Goal: Task Accomplishment & Management: Use online tool/utility

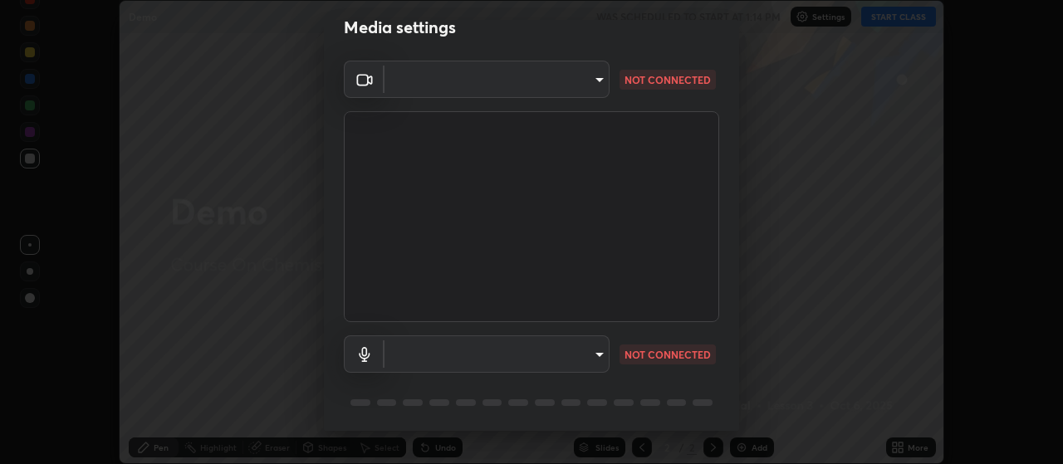
scroll to position [21, 0]
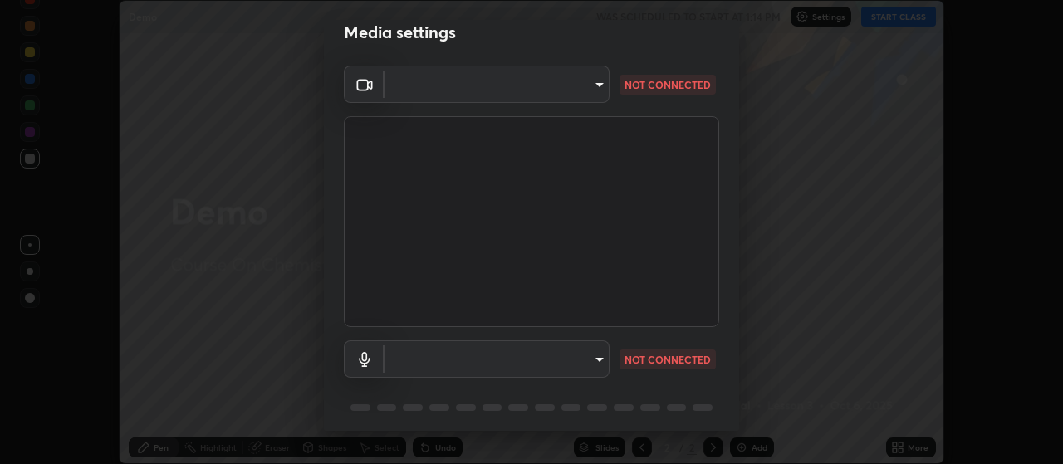
click at [568, 83] on body "Erase all Demo WAS SCHEDULED TO START AT 1:14 PM Settings START CLASS Setting u…" at bounding box center [531, 232] width 1063 height 464
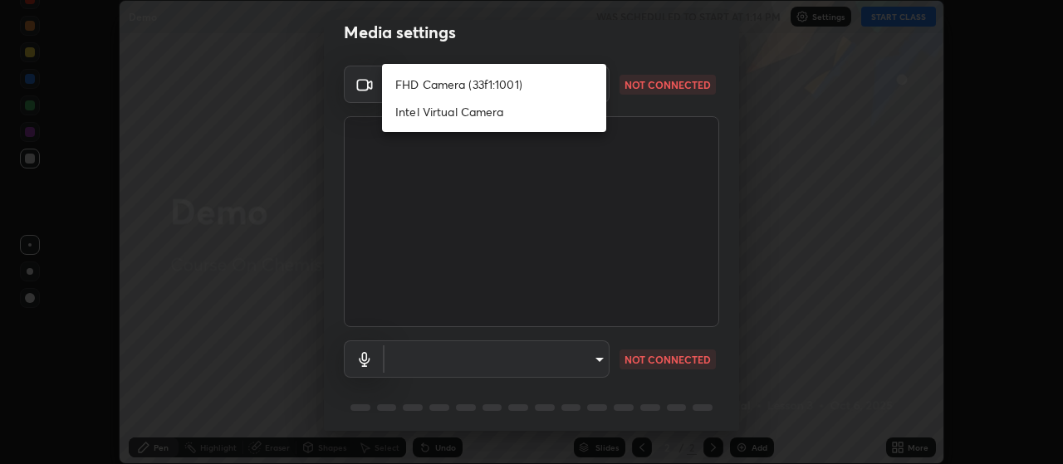
click at [411, 86] on li "FHD Camera (33f1:1001)" at bounding box center [494, 84] width 224 height 27
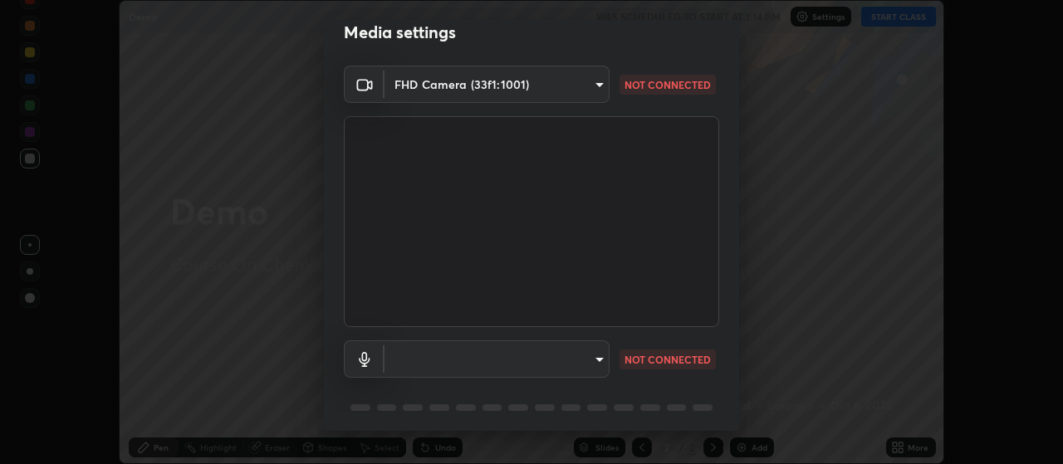
type input "2c2cfe3cba6ff1590552f96dab3d6de060c07a8e78cfc6e545c3504e0c1f107b"
click at [572, 357] on body "Erase all Demo WAS SCHEDULED TO START AT 1:14 PM Settings START CLASS Setting u…" at bounding box center [531, 232] width 1063 height 464
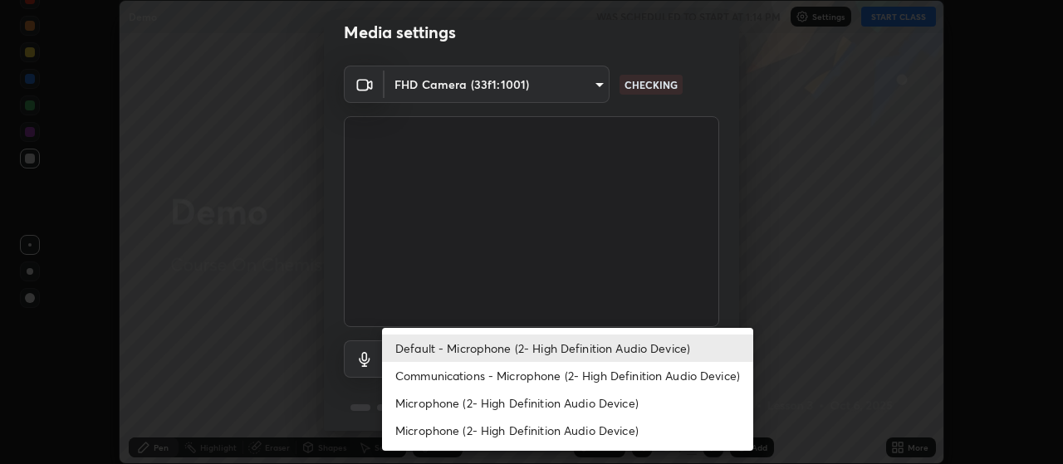
click at [592, 400] on li "Microphone (2- High Definition Audio Device)" at bounding box center [567, 402] width 371 height 27
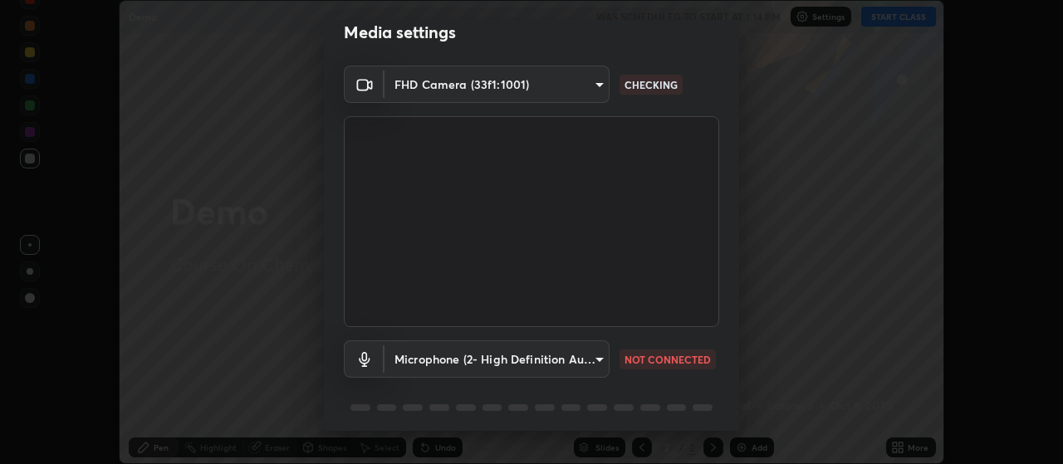
type input "94470ad00523279b1efd1fde6b7bf33eeab1a43f63b4eaa575d33af3977f9cee"
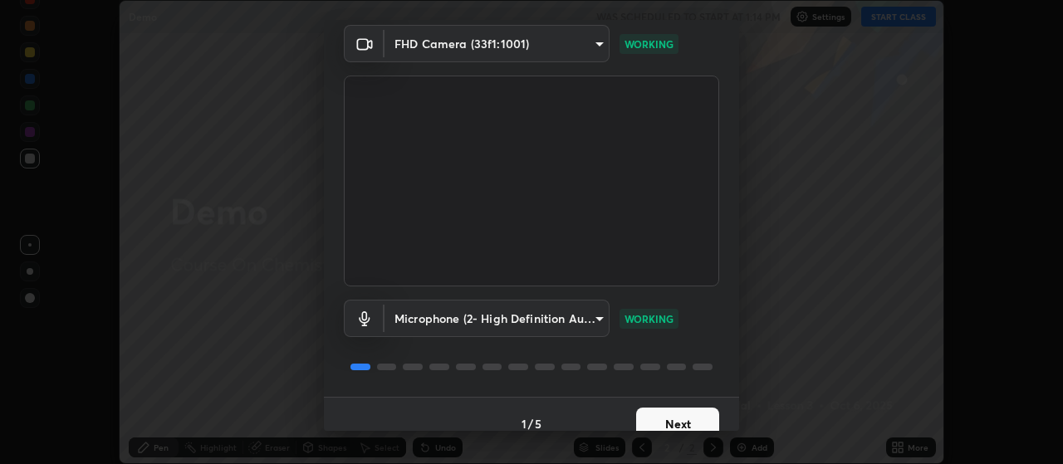
scroll to position [81, 0]
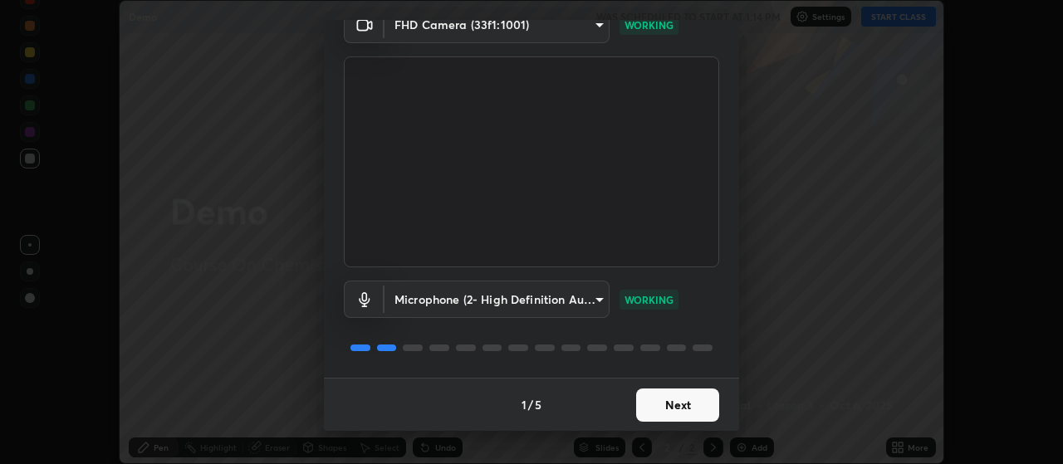
click at [673, 405] on button "Next" at bounding box center [677, 405] width 83 height 33
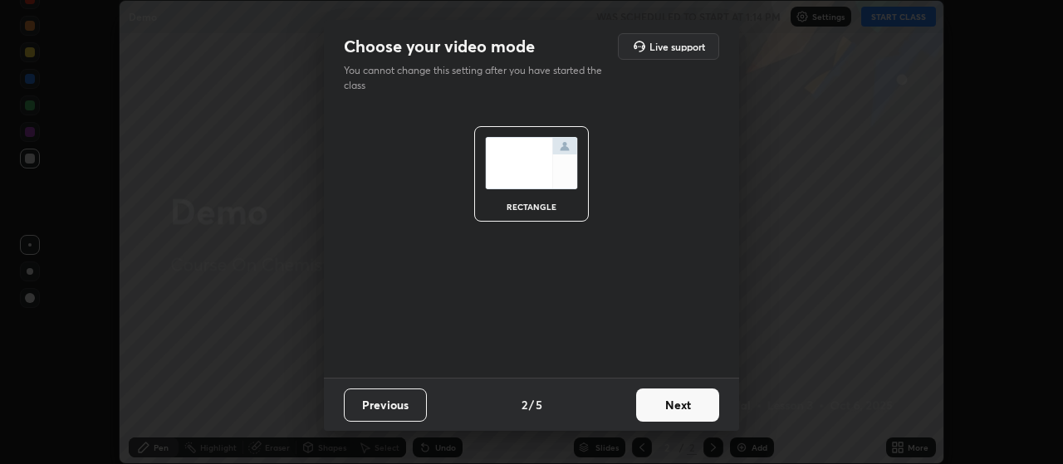
click at [681, 400] on button "Next" at bounding box center [677, 405] width 83 height 33
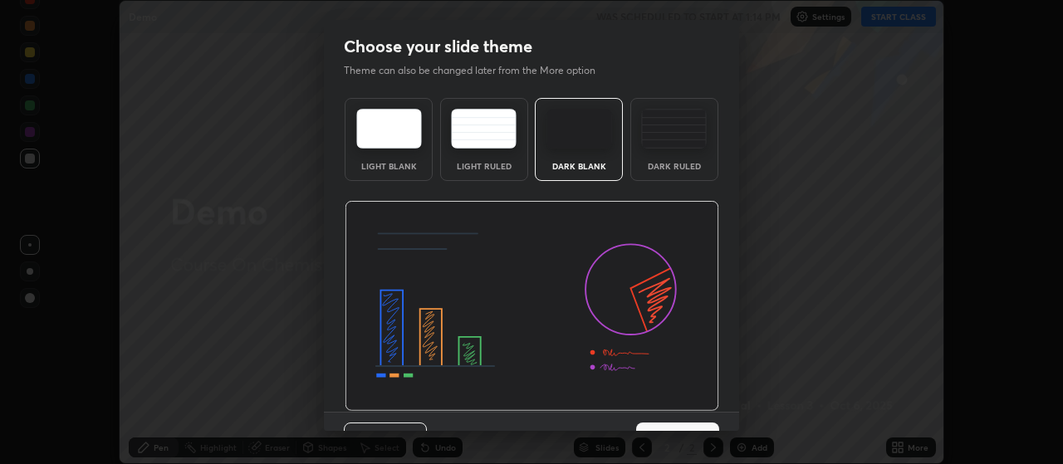
scroll to position [34, 0]
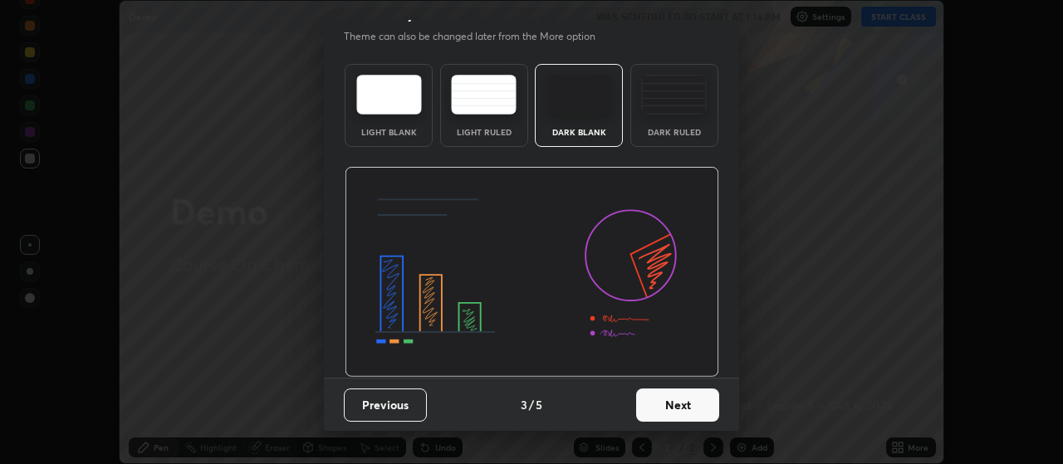
click at [670, 403] on button "Next" at bounding box center [677, 405] width 83 height 33
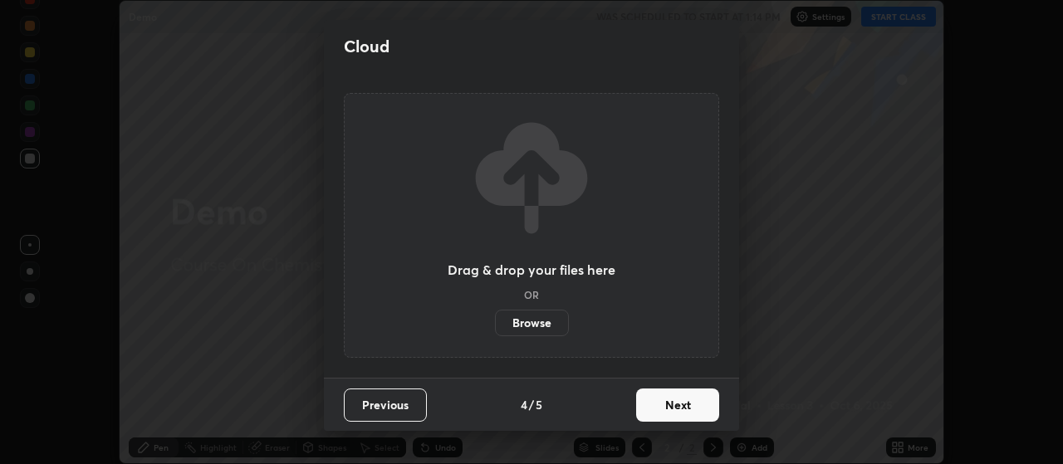
scroll to position [0, 0]
click at [676, 402] on button "Next" at bounding box center [677, 405] width 83 height 33
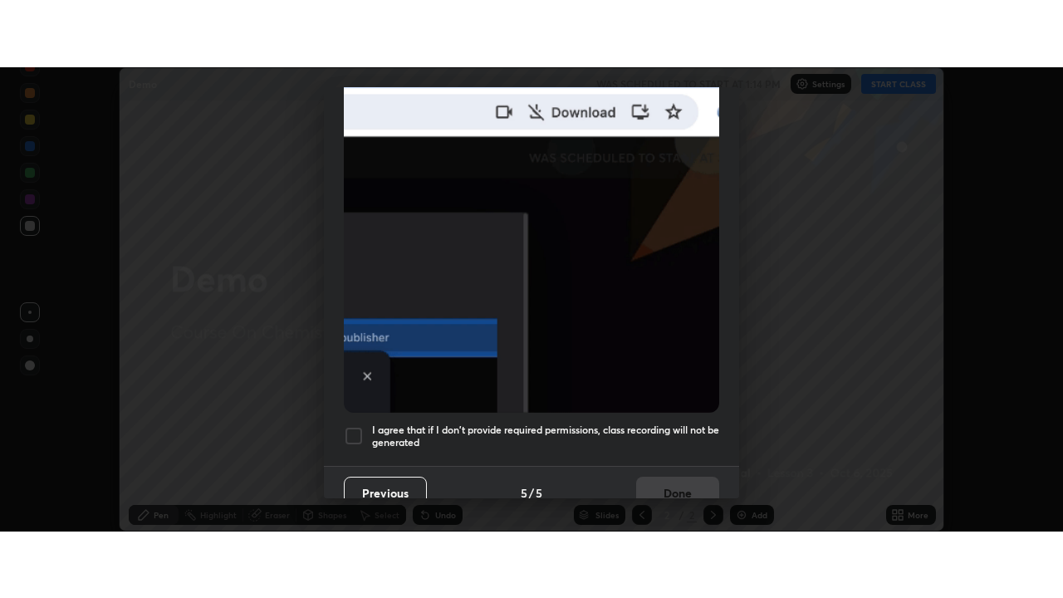
scroll to position [413, 0]
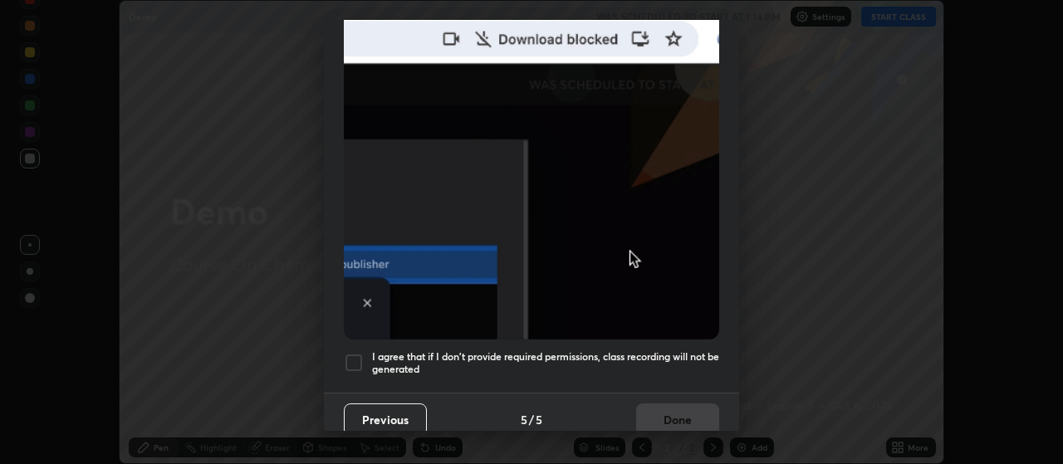
click at [362, 353] on div at bounding box center [354, 363] width 20 height 20
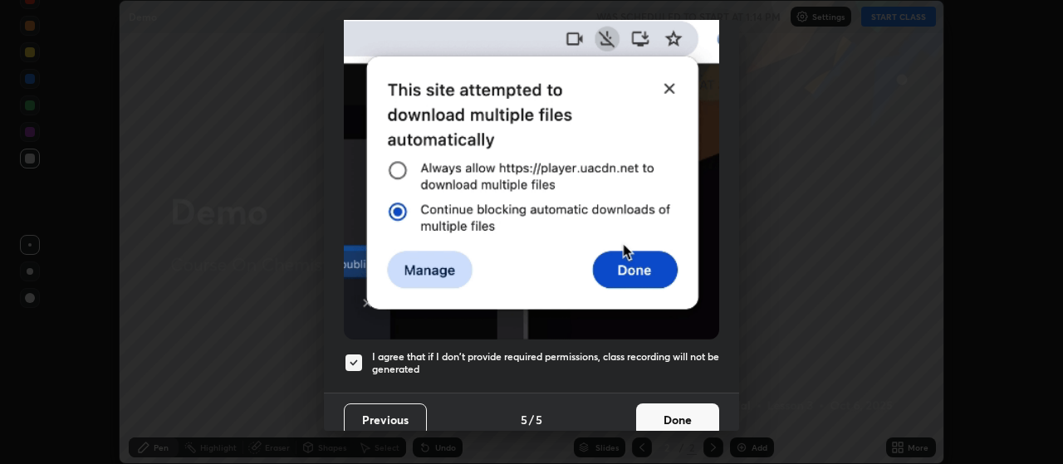
click at [676, 416] on button "Done" at bounding box center [677, 420] width 83 height 33
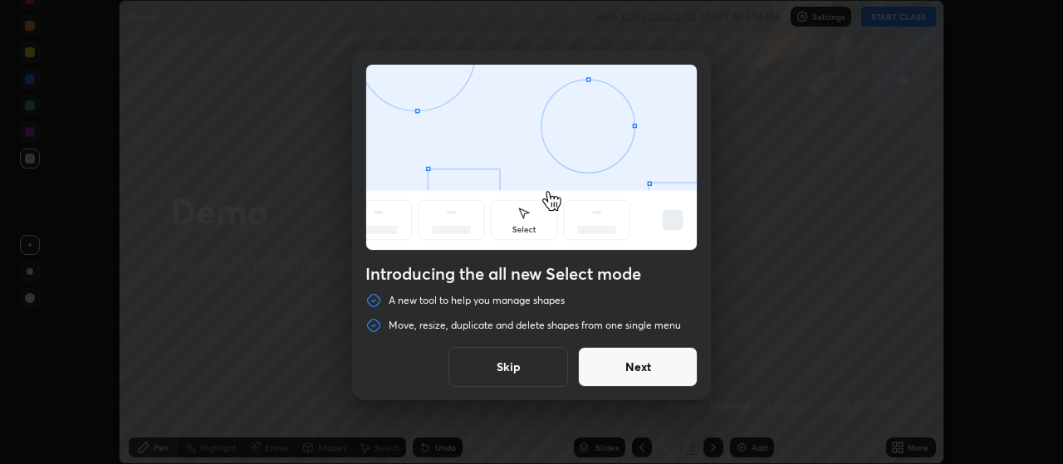
click at [640, 365] on button "Next" at bounding box center [638, 367] width 120 height 40
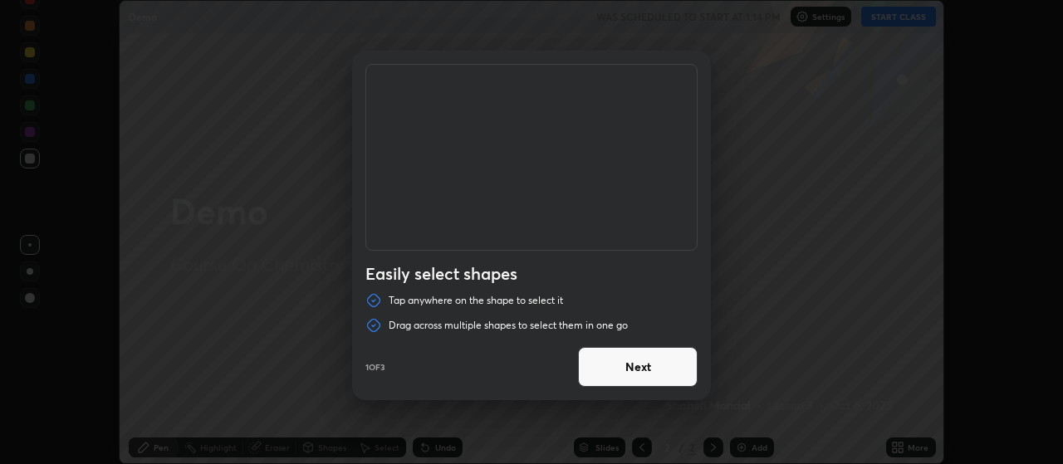
click at [634, 366] on button "Next" at bounding box center [638, 367] width 120 height 40
click at [639, 364] on button "Next" at bounding box center [638, 367] width 120 height 40
click at [647, 367] on button "Done" at bounding box center [638, 367] width 120 height 40
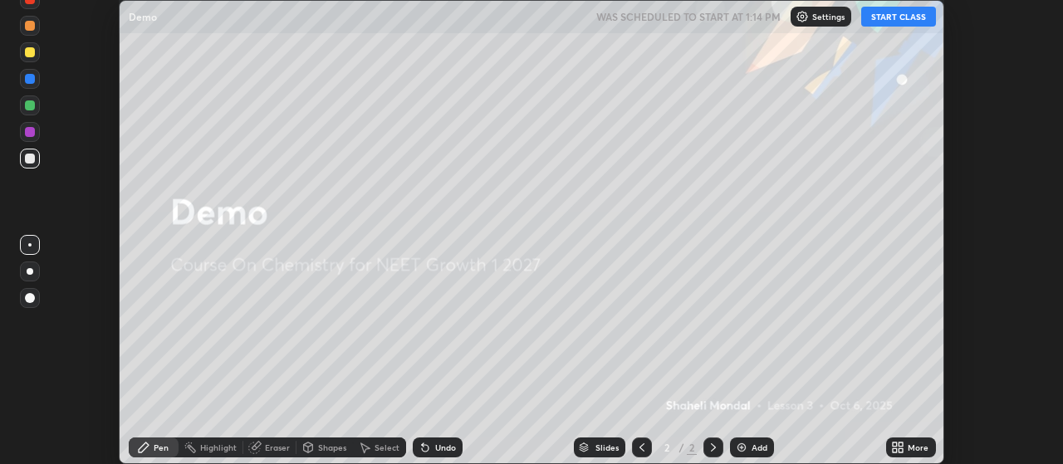
click at [887, 19] on button "START CLASS" at bounding box center [898, 17] width 75 height 20
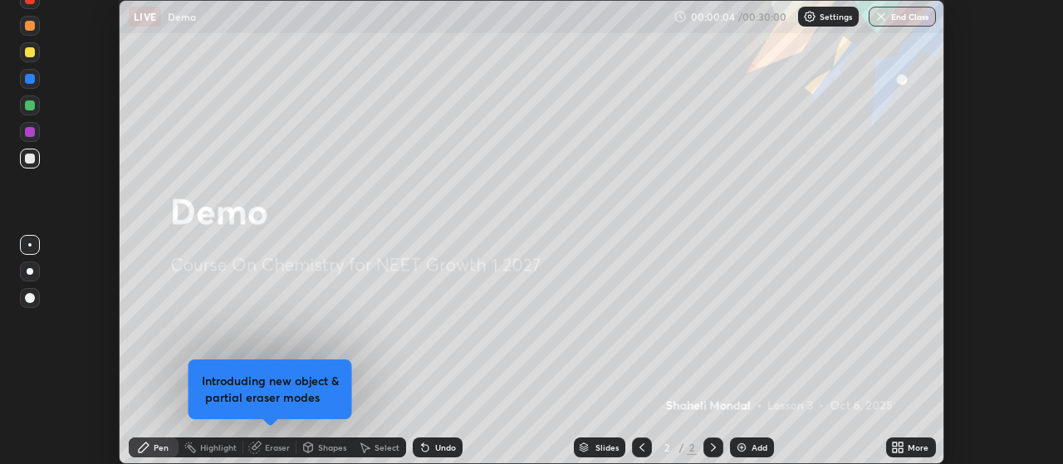
click at [713, 447] on icon at bounding box center [713, 447] width 5 height 8
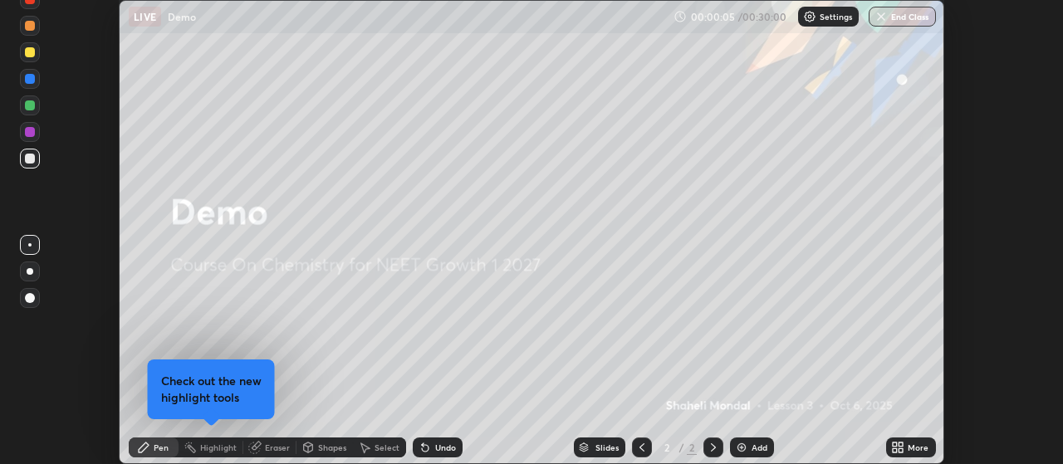
click at [746, 443] on img at bounding box center [741, 447] width 13 height 13
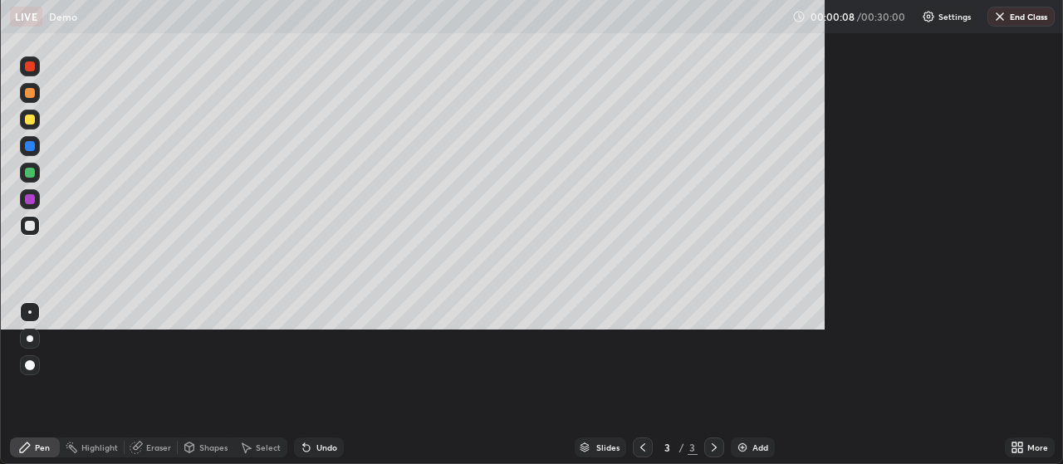
scroll to position [598, 1063]
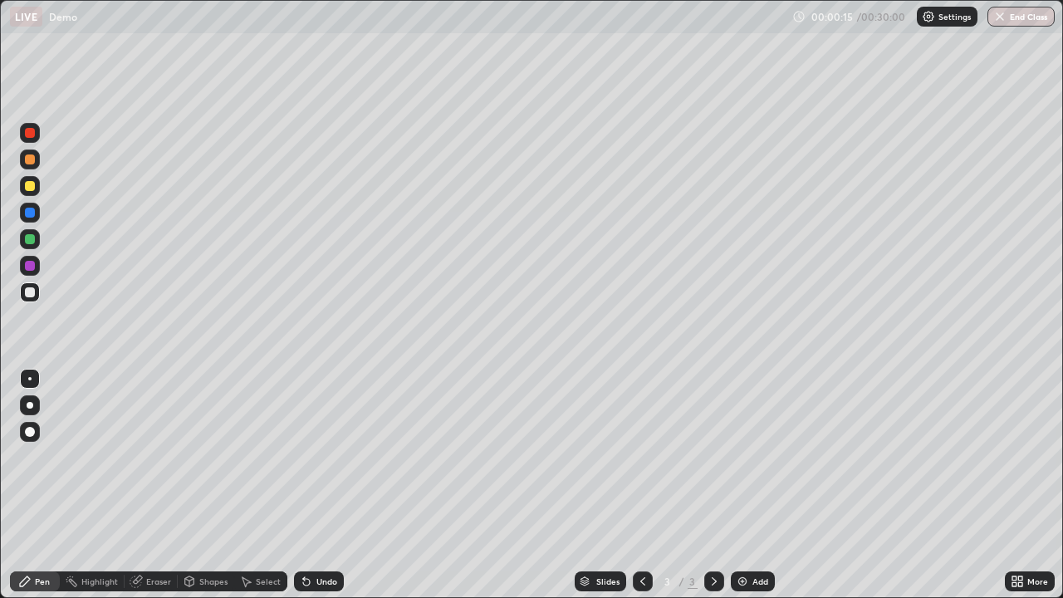
click at [1020, 463] on icon at bounding box center [1020, 584] width 4 height 4
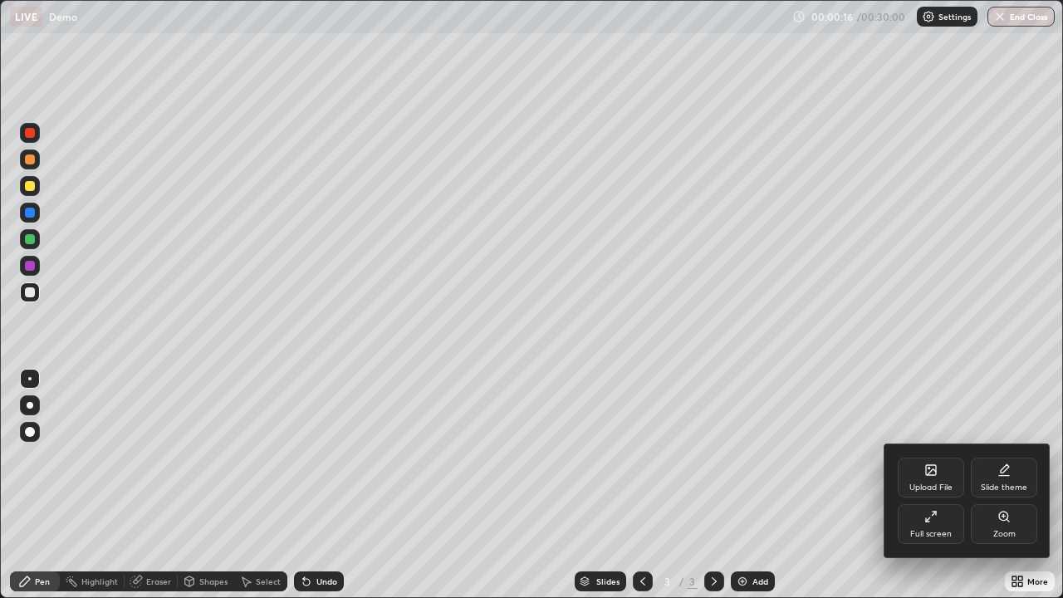
click at [934, 463] on icon at bounding box center [930, 516] width 13 height 13
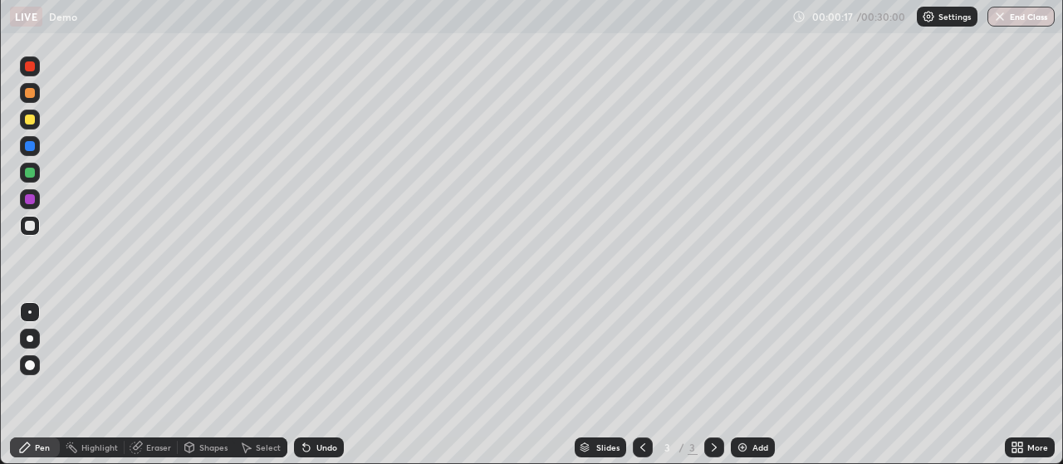
scroll to position [82572, 81973]
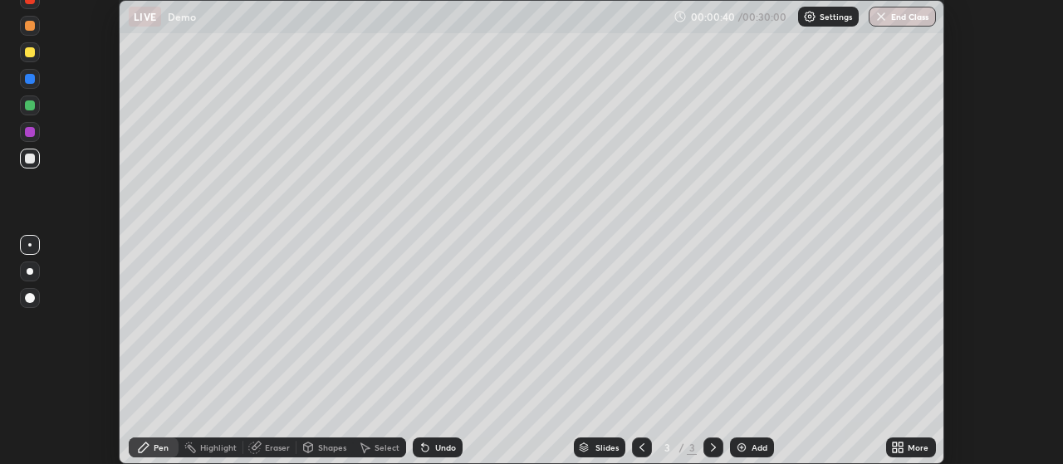
click at [273, 448] on div "Eraser" at bounding box center [277, 447] width 25 height 8
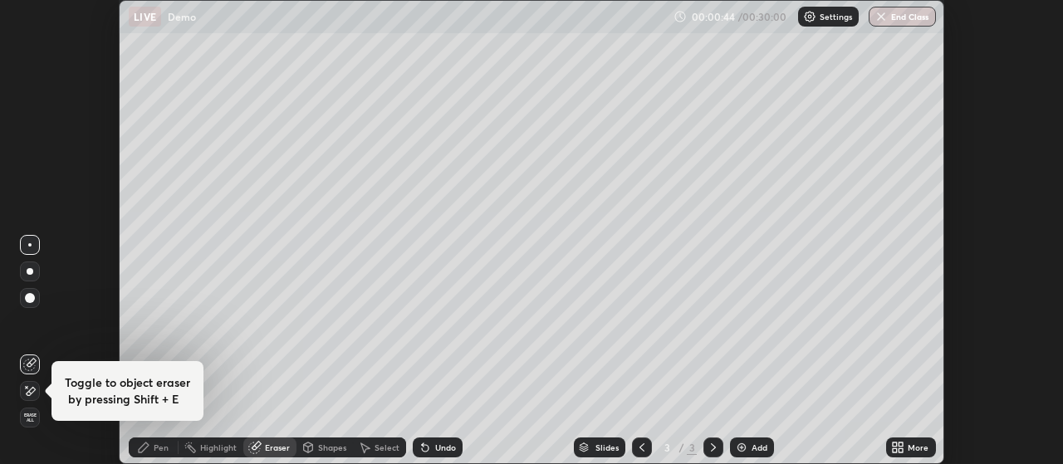
click at [27, 297] on div at bounding box center [30, 298] width 10 height 10
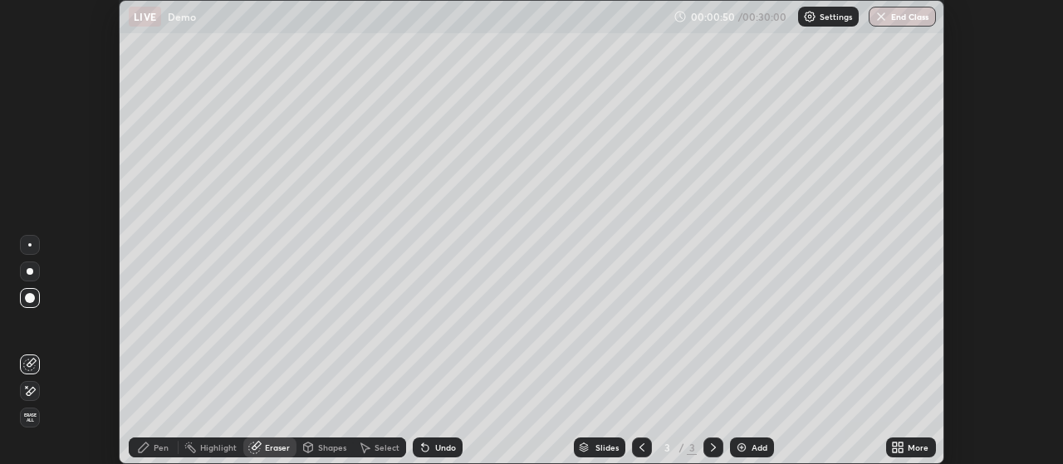
click at [162, 448] on div "Pen" at bounding box center [161, 447] width 15 height 8
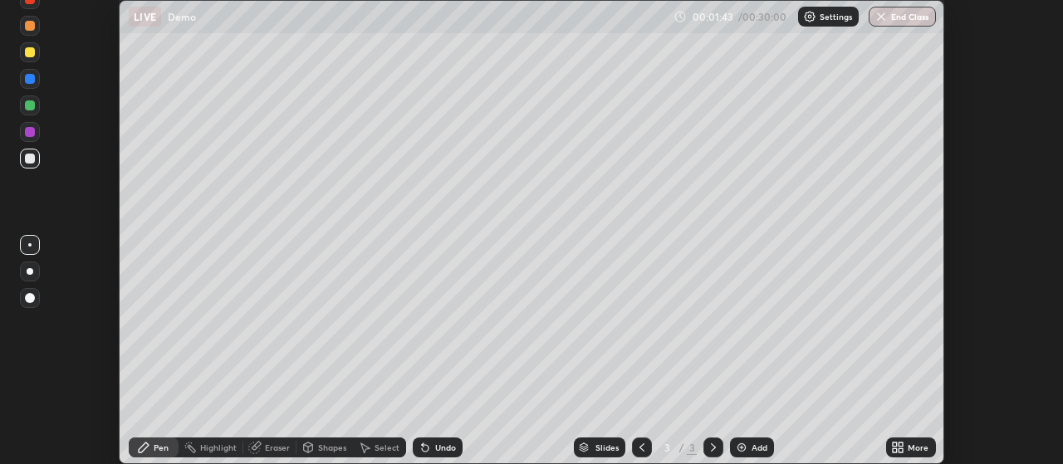
click at [272, 447] on div "Eraser" at bounding box center [277, 447] width 25 height 8
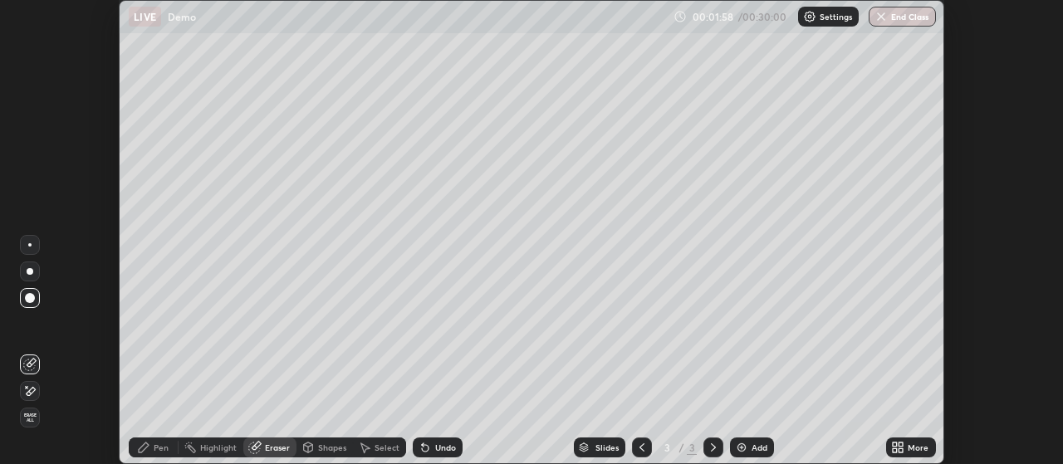
click at [161, 450] on div "Pen" at bounding box center [161, 447] width 15 height 8
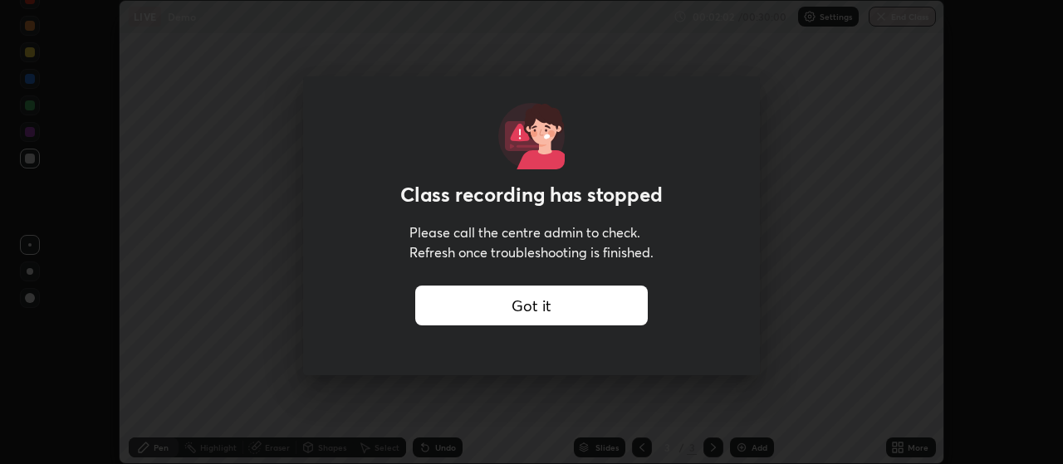
click at [543, 306] on div "Got it" at bounding box center [531, 306] width 233 height 40
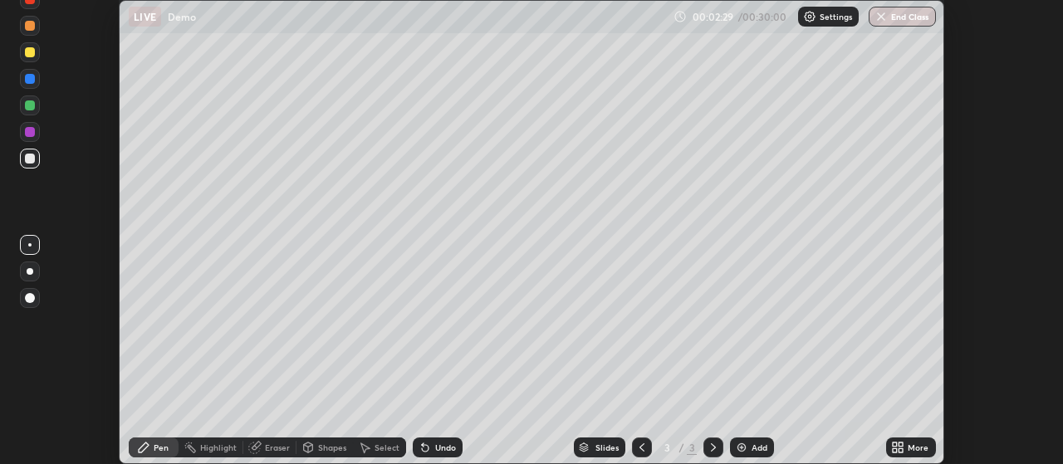
click at [276, 443] on div "Eraser" at bounding box center [277, 447] width 25 height 8
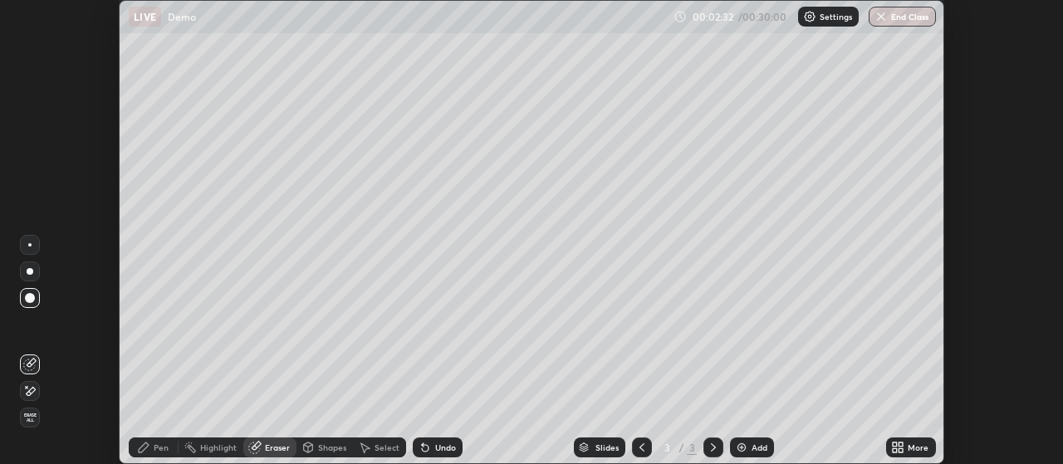
click at [164, 450] on div "Pen" at bounding box center [161, 447] width 15 height 8
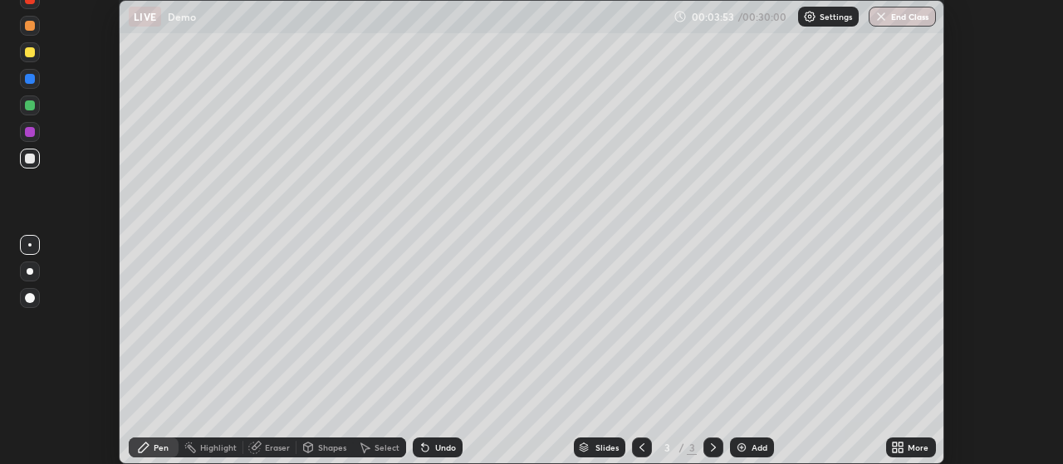
click at [809, 21] on img at bounding box center [809, 16] width 13 height 13
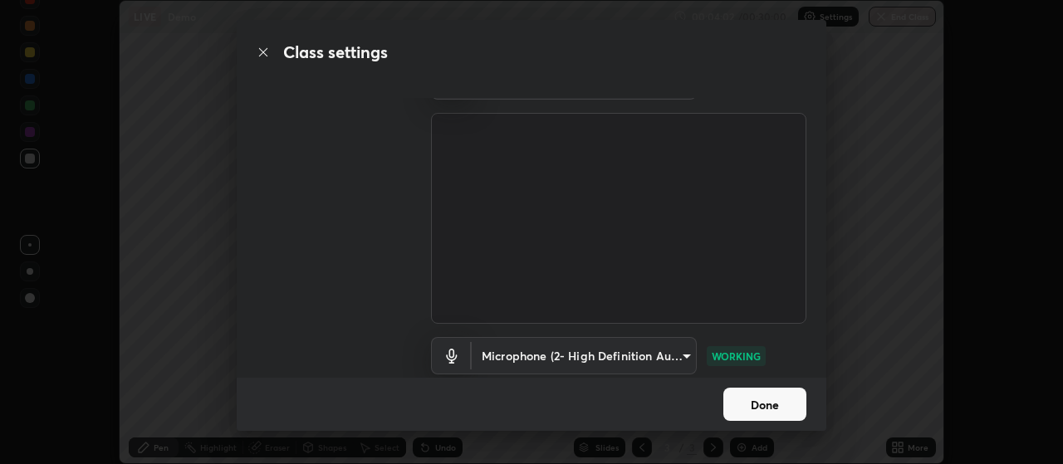
scroll to position [0, 0]
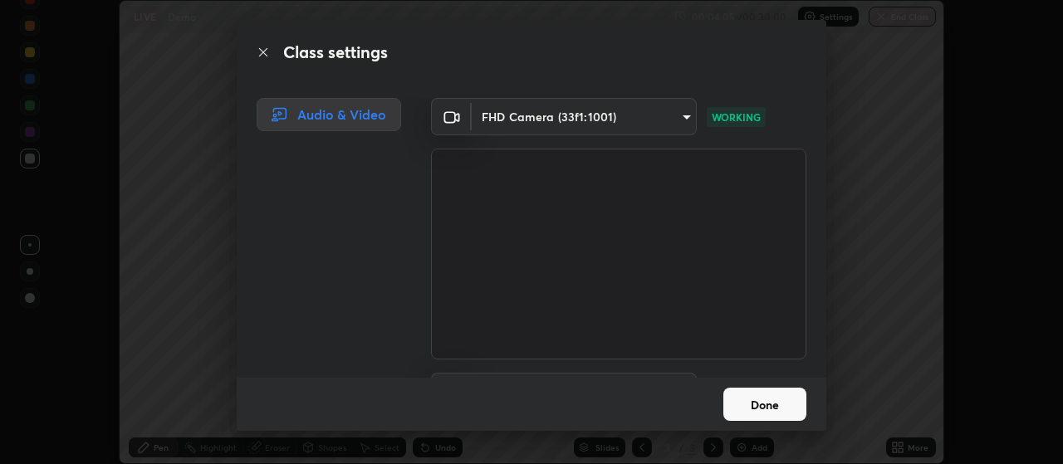
click at [764, 409] on button "Done" at bounding box center [764, 404] width 83 height 33
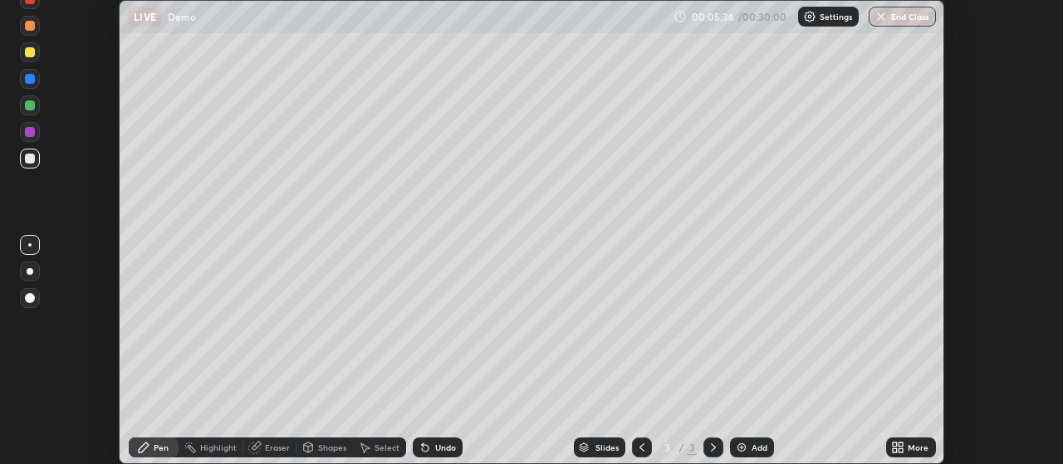
click at [1014, 357] on div "Setting up your live class" at bounding box center [531, 232] width 1063 height 464
click at [816, 11] on div "Settings" at bounding box center [828, 17] width 61 height 20
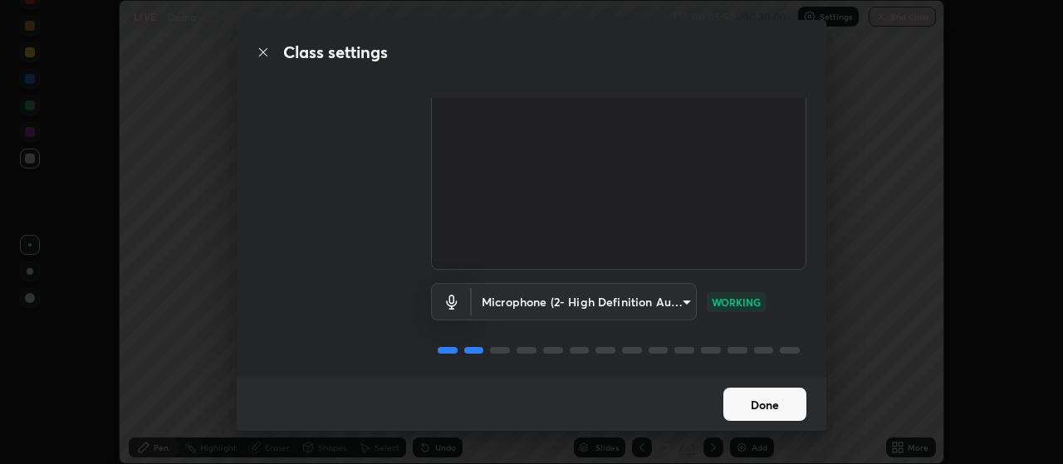
scroll to position [97, 0]
click at [675, 294] on body "Erase all LIVE Demo 00:05:52 / 00:30:00 Settings End Class Setting up your live…" at bounding box center [531, 232] width 1063 height 464
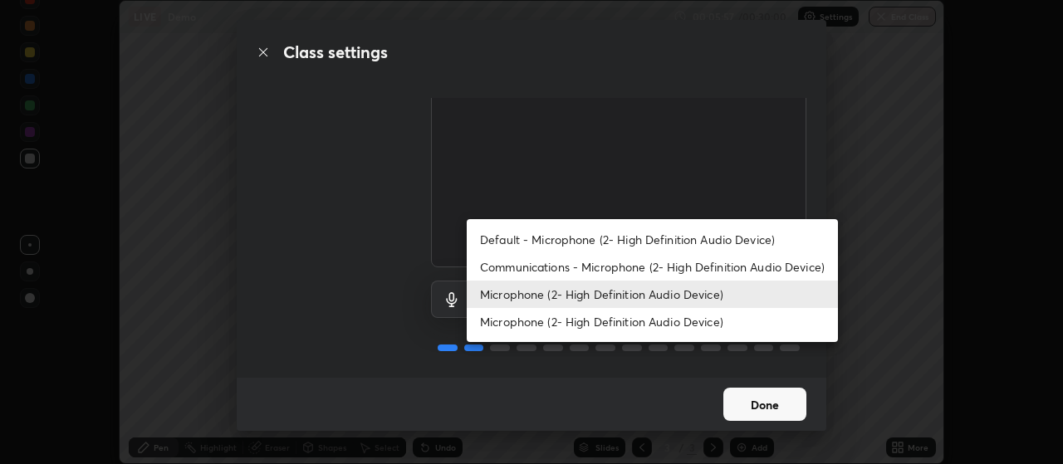
click at [700, 321] on li "Microphone (2- High Definition Audio Device)" at bounding box center [652, 321] width 371 height 27
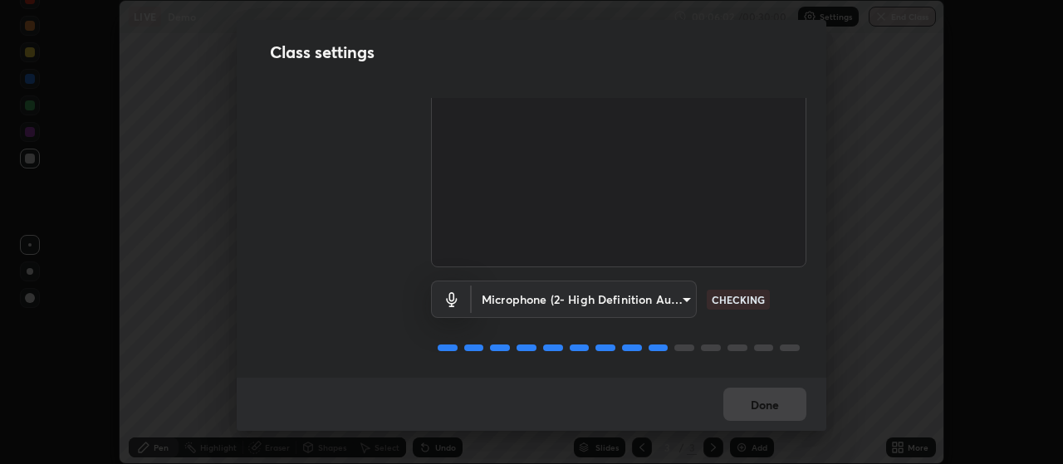
click at [673, 290] on body "Erase all LIVE Demo 00:06:02 / 00:30:00 Settings End Class Setting up your live…" at bounding box center [531, 232] width 1063 height 464
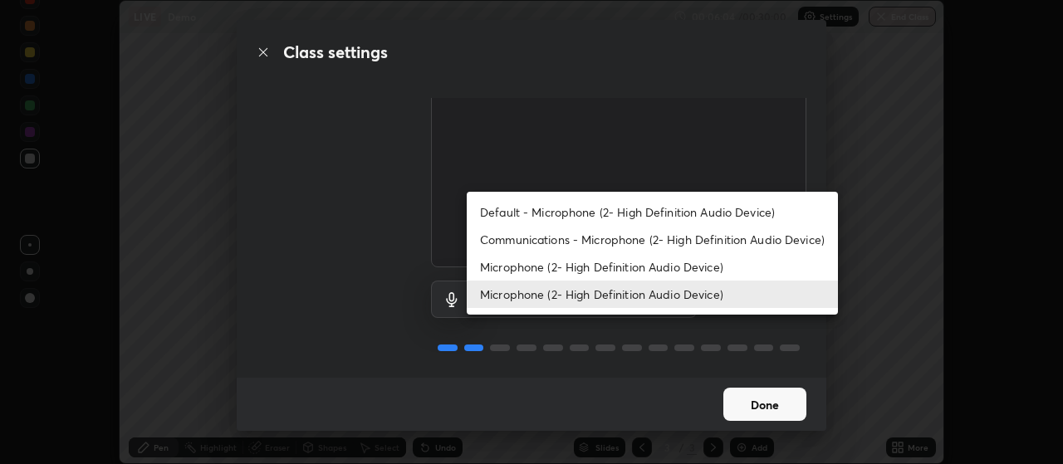
click at [702, 267] on li "Microphone (2- High Definition Audio Device)" at bounding box center [652, 266] width 371 height 27
type input "94470ad00523279b1efd1fde6b7bf33eeab1a43f63b4eaa575d33af3977f9cee"
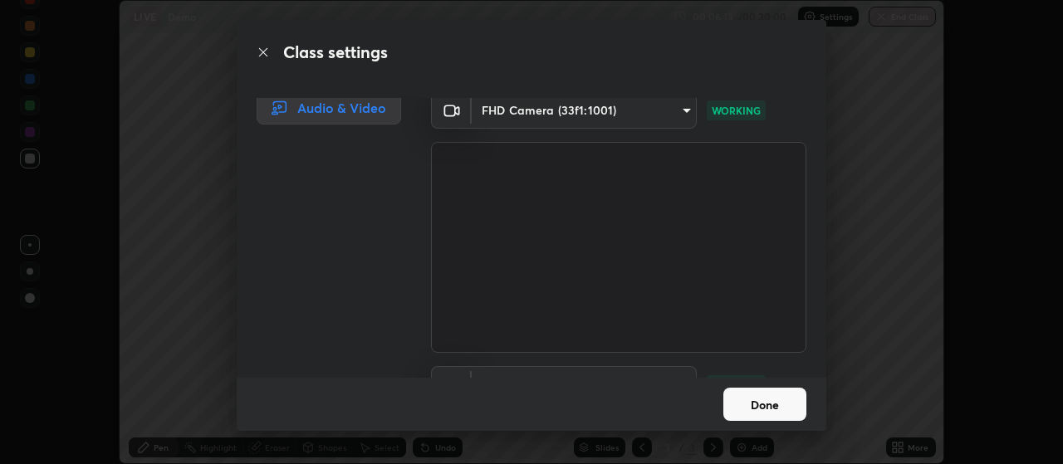
scroll to position [0, 0]
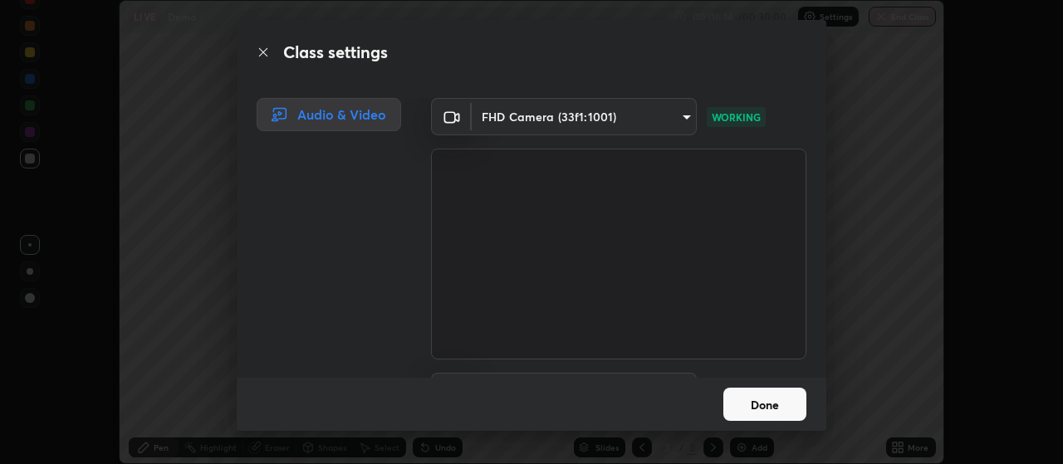
click at [776, 399] on button "Done" at bounding box center [764, 404] width 83 height 33
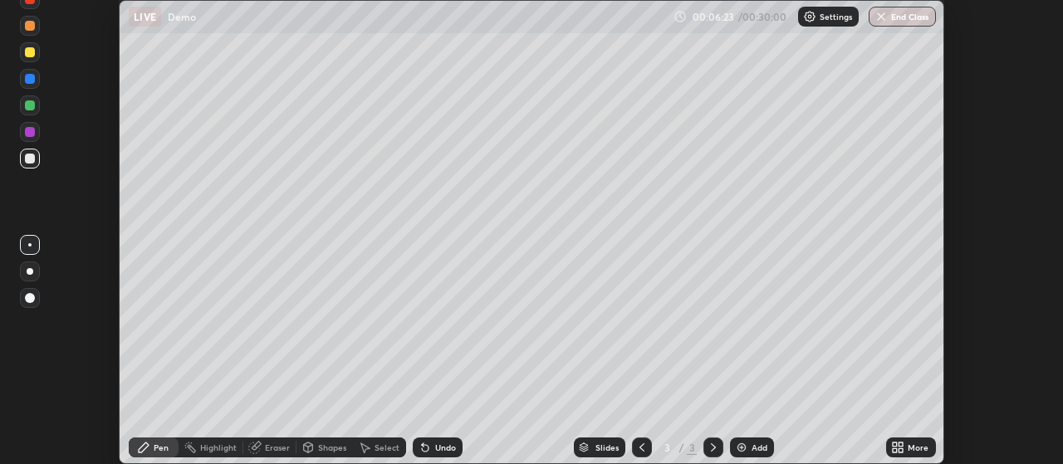
click at [272, 449] on div "Eraser" at bounding box center [277, 447] width 25 height 8
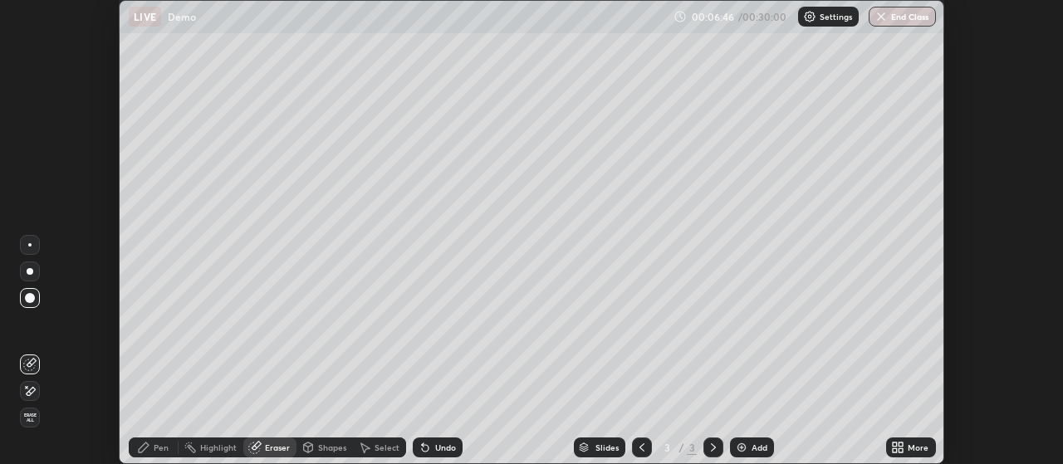
click at [378, 446] on div "Select" at bounding box center [386, 447] width 25 height 8
click at [331, 448] on div "Shapes" at bounding box center [332, 447] width 28 height 8
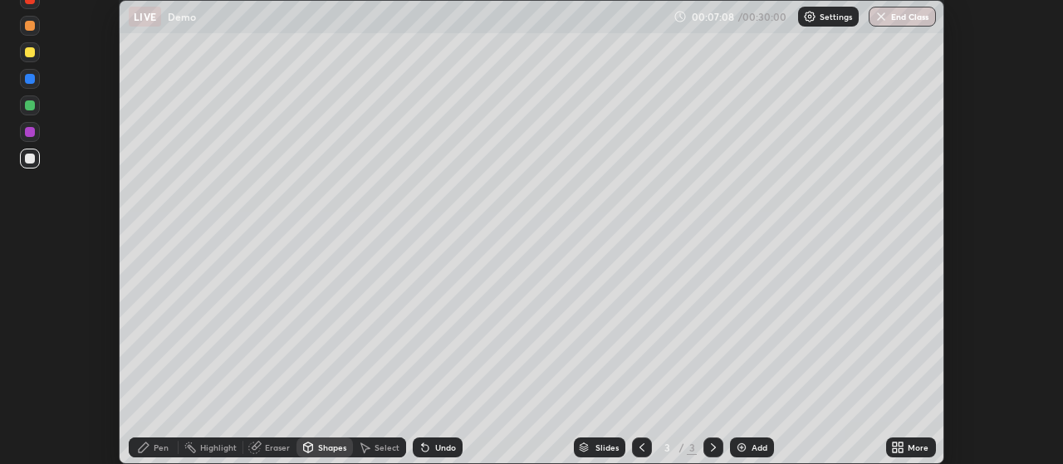
click at [751, 448] on div "Add" at bounding box center [759, 447] width 16 height 8
click at [166, 450] on div "Pen" at bounding box center [161, 447] width 15 height 8
click at [266, 445] on div "Eraser" at bounding box center [277, 447] width 25 height 8
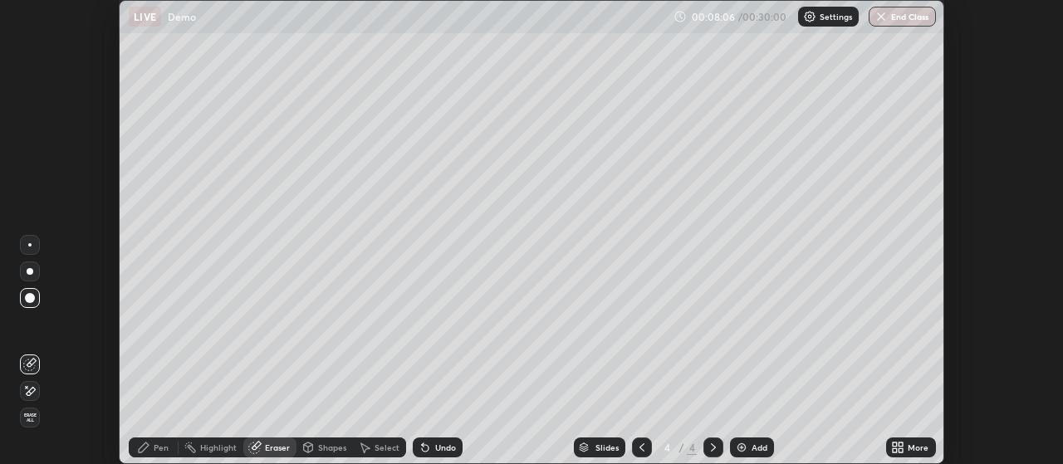
click at [162, 448] on div "Pen" at bounding box center [161, 447] width 15 height 8
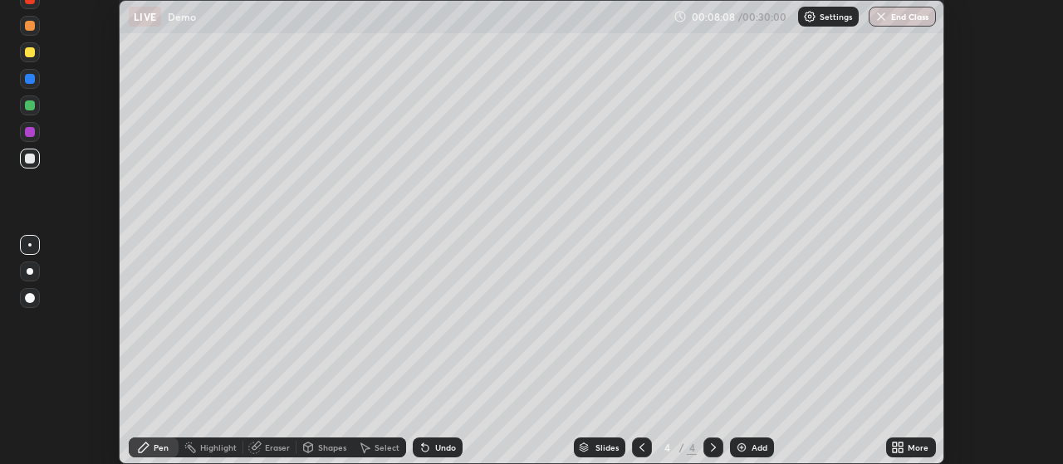
click at [30, 136] on div at bounding box center [30, 132] width 10 height 10
click at [431, 447] on div "Undo" at bounding box center [438, 448] width 50 height 20
click at [741, 448] on img at bounding box center [741, 447] width 13 height 13
click at [892, 14] on button "End Class" at bounding box center [902, 17] width 67 height 20
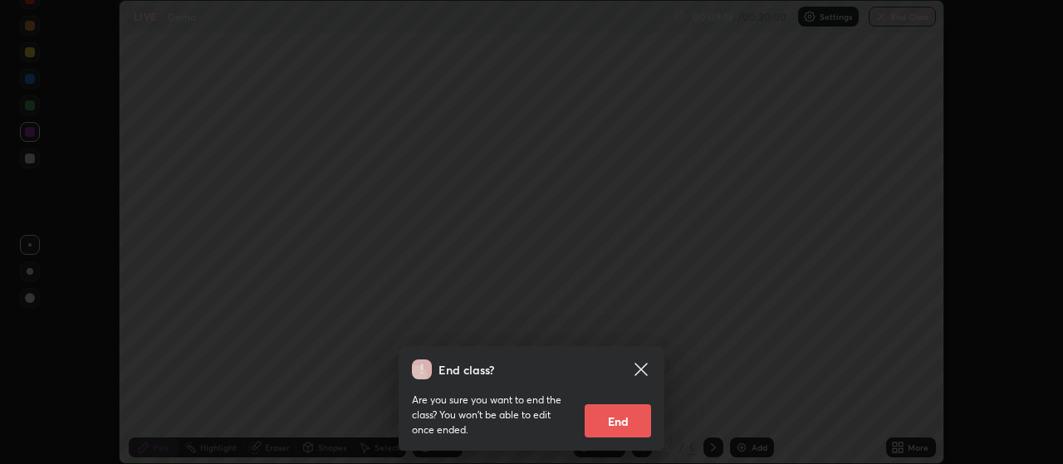
click at [620, 415] on button "End" at bounding box center [618, 420] width 66 height 33
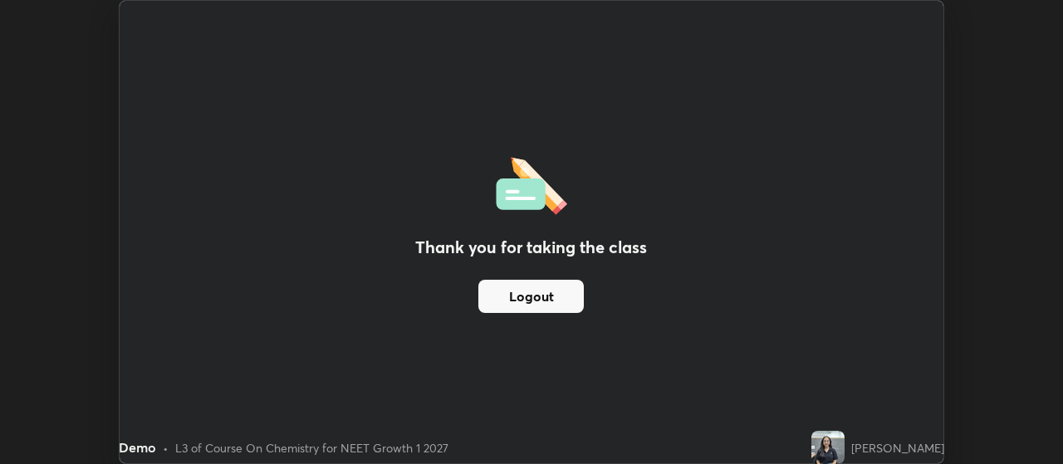
click at [555, 300] on button "Logout" at bounding box center [530, 296] width 105 height 33
click at [526, 298] on button "Logout" at bounding box center [530, 296] width 105 height 33
click at [536, 296] on button "Logout" at bounding box center [530, 296] width 105 height 33
click at [546, 296] on button "Logout" at bounding box center [530, 296] width 105 height 33
click at [477, 409] on div "Thank you for taking the class Logout" at bounding box center [532, 232] width 824 height 463
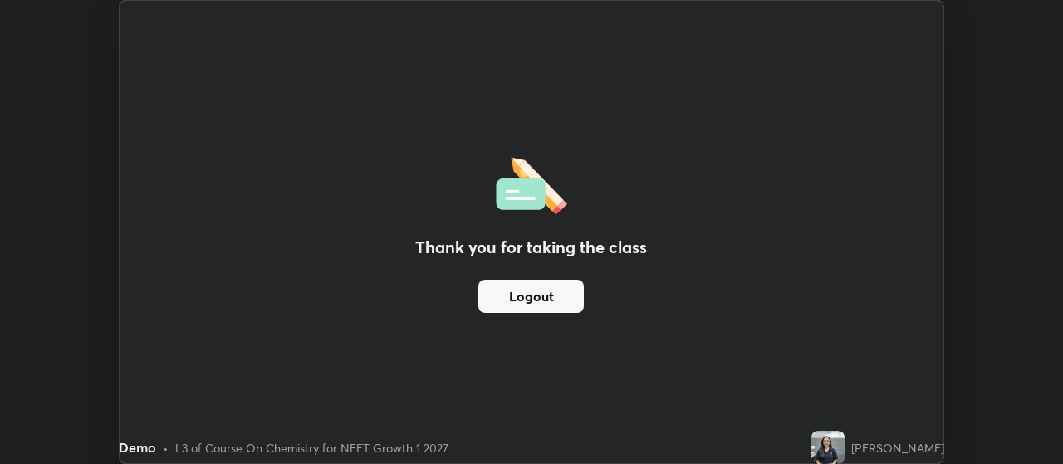
click at [552, 294] on button "Logout" at bounding box center [530, 296] width 105 height 33
click at [565, 300] on button "Logout" at bounding box center [530, 296] width 105 height 33
click at [565, 298] on button "Logout" at bounding box center [530, 296] width 105 height 33
click at [555, 299] on button "Logout" at bounding box center [530, 296] width 105 height 33
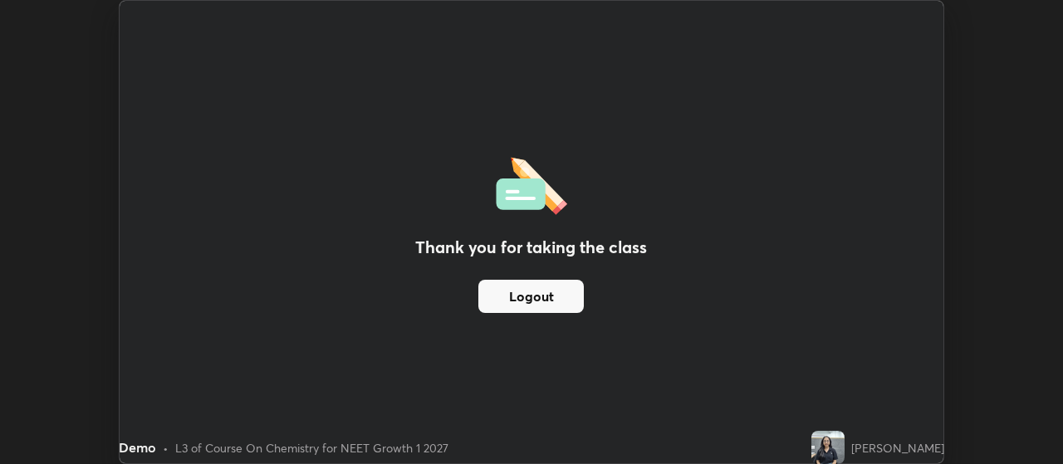
click at [555, 299] on button "Logout" at bounding box center [530, 296] width 105 height 33
click at [557, 297] on button "Logout" at bounding box center [530, 296] width 105 height 33
